Goal: Transaction & Acquisition: Purchase product/service

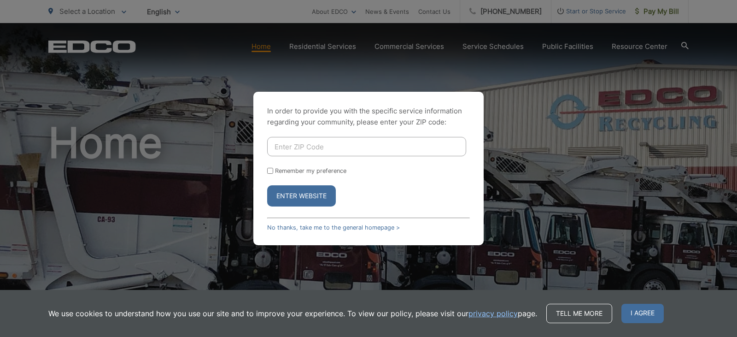
click at [319, 146] on input "Enter ZIP Code" at bounding box center [366, 146] width 199 height 19
type input "91977"
click at [310, 194] on button "Enter Website" at bounding box center [301, 195] width 69 height 21
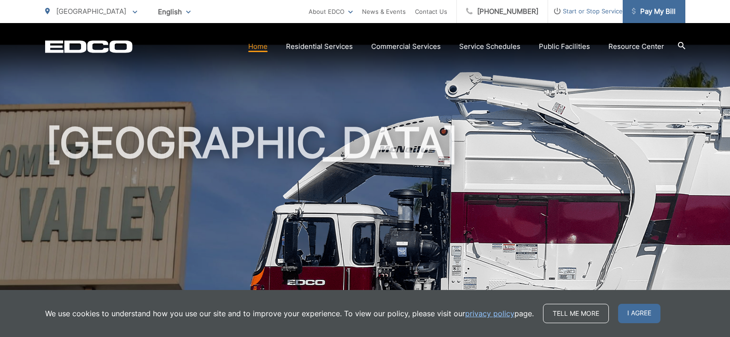
click at [658, 16] on span "Pay My Bill" at bounding box center [654, 11] width 44 height 11
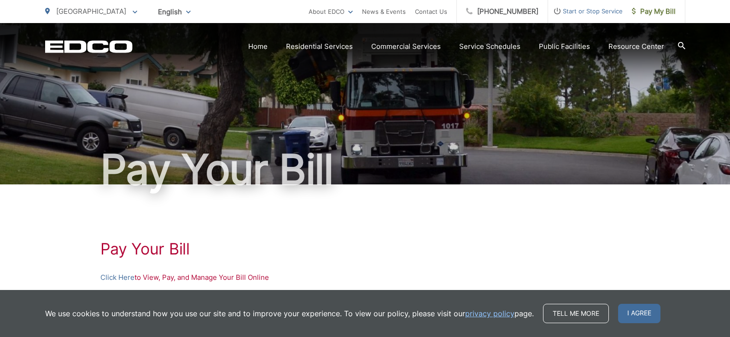
scroll to position [92, 0]
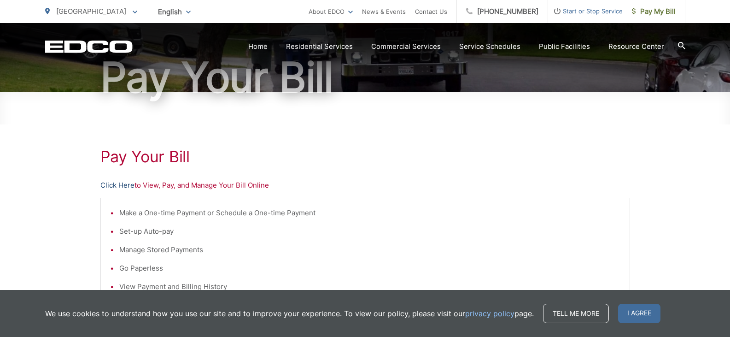
click at [115, 185] on link "Click Here" at bounding box center [117, 185] width 34 height 11
